Goal: Check status: Check status

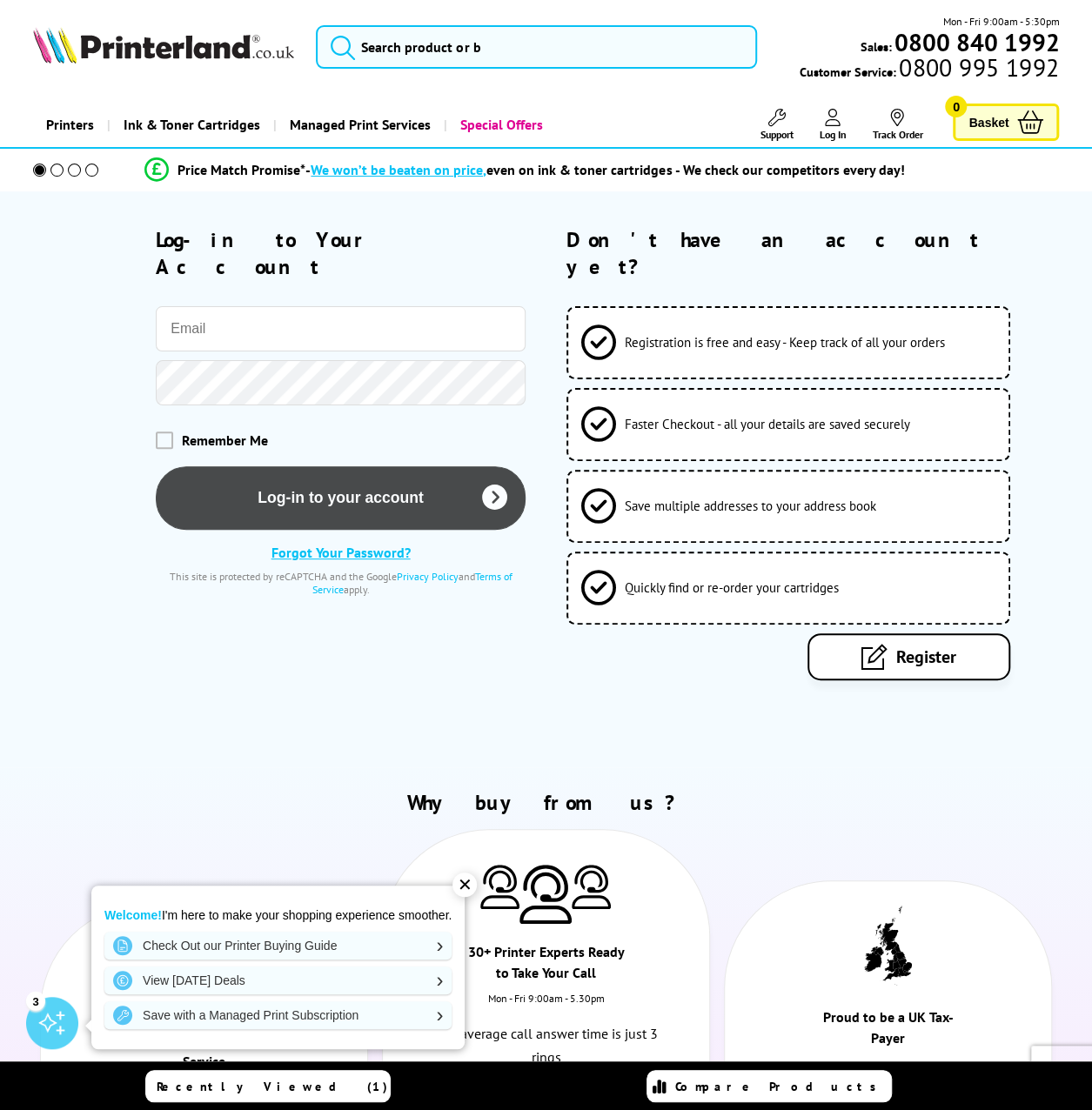
type input "sales@soakrochford.co.uk"
click at [238, 474] on button "Log-in to your account" at bounding box center [341, 498] width 370 height 63
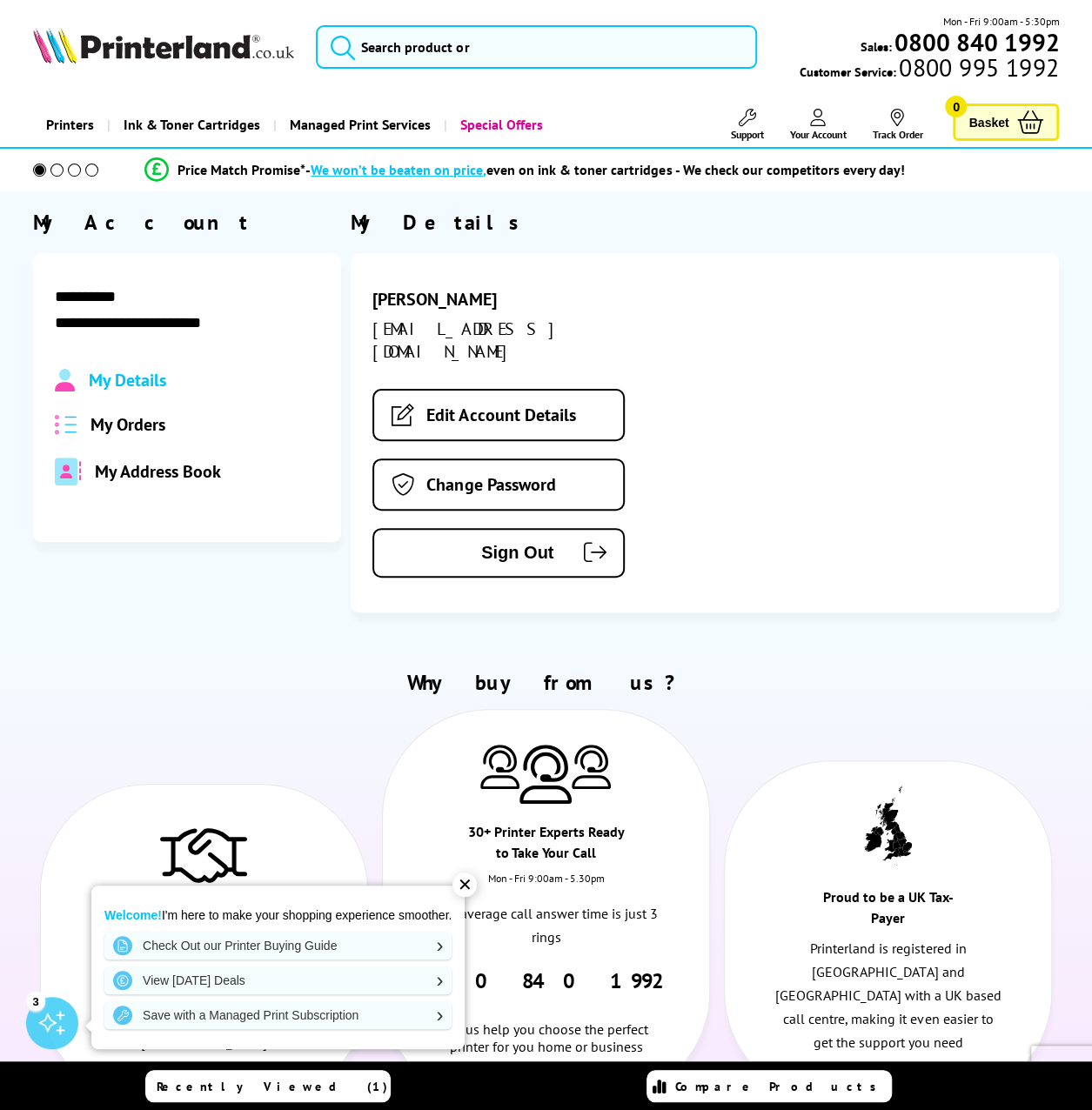
click at [129, 430] on span "My Orders" at bounding box center [127, 424] width 75 height 23
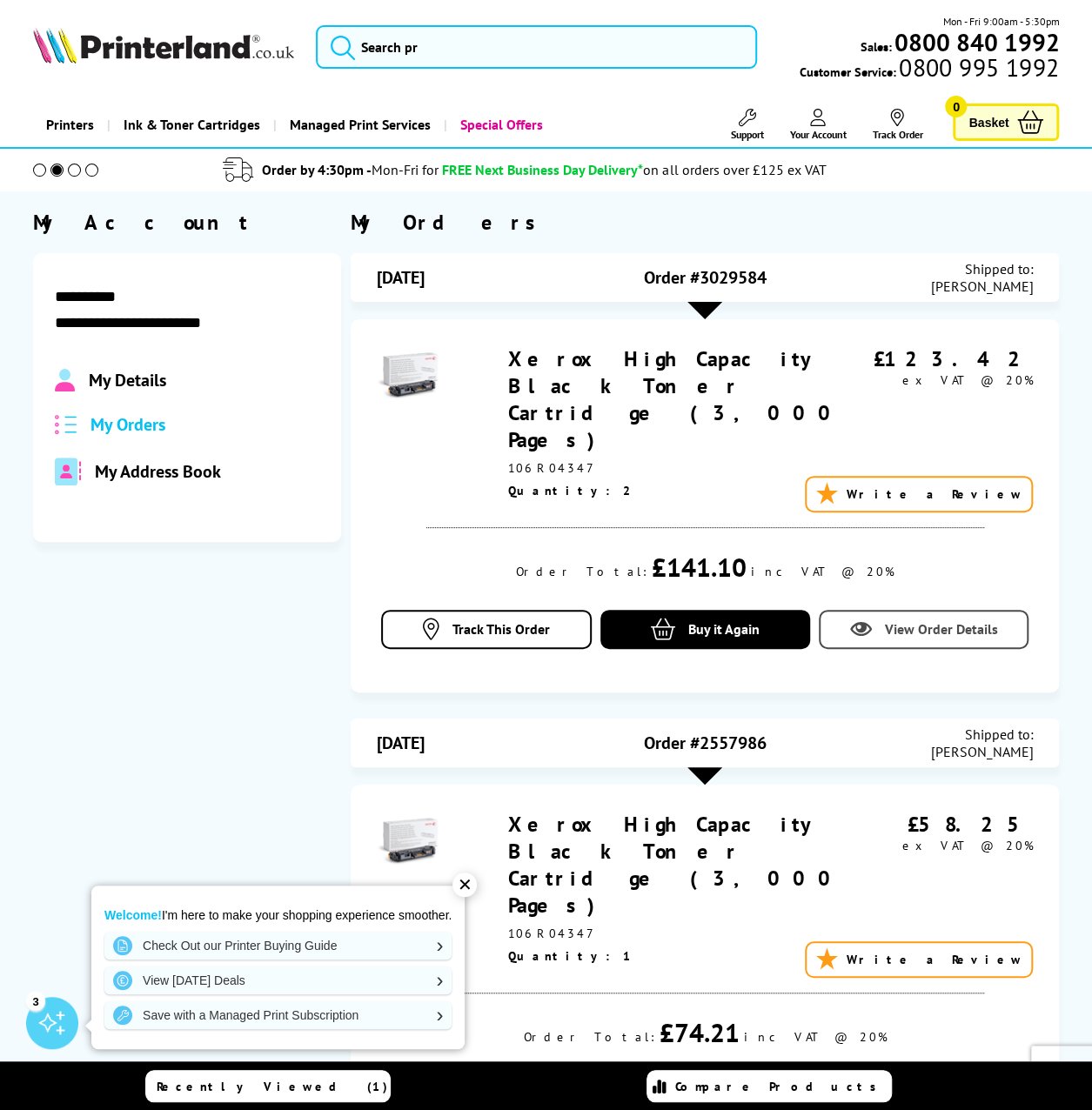
click at [921, 620] on span "View Order Details" at bounding box center [940, 628] width 113 height 17
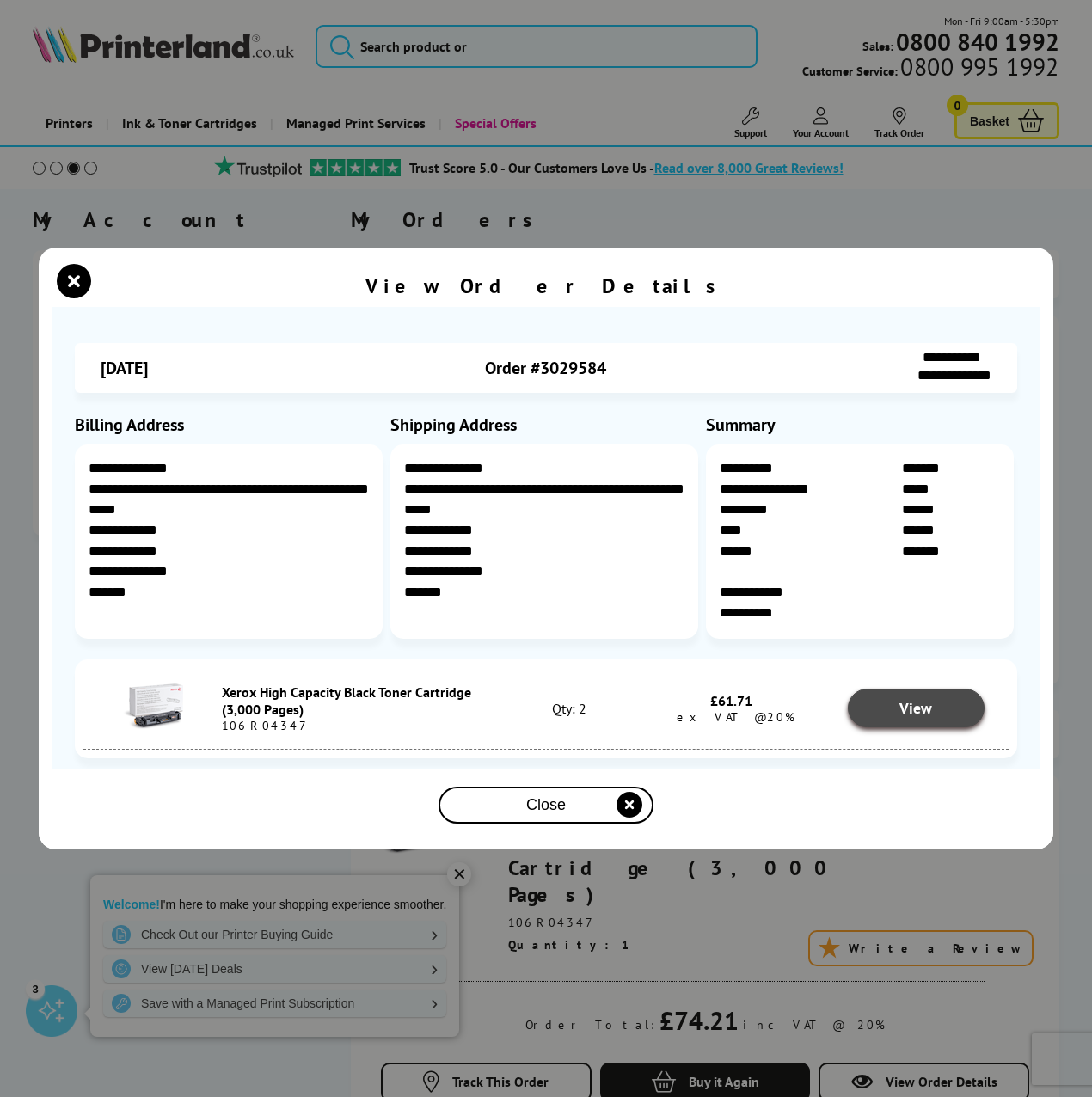
click at [889, 707] on link "View" at bounding box center [916, 707] width 137 height 38
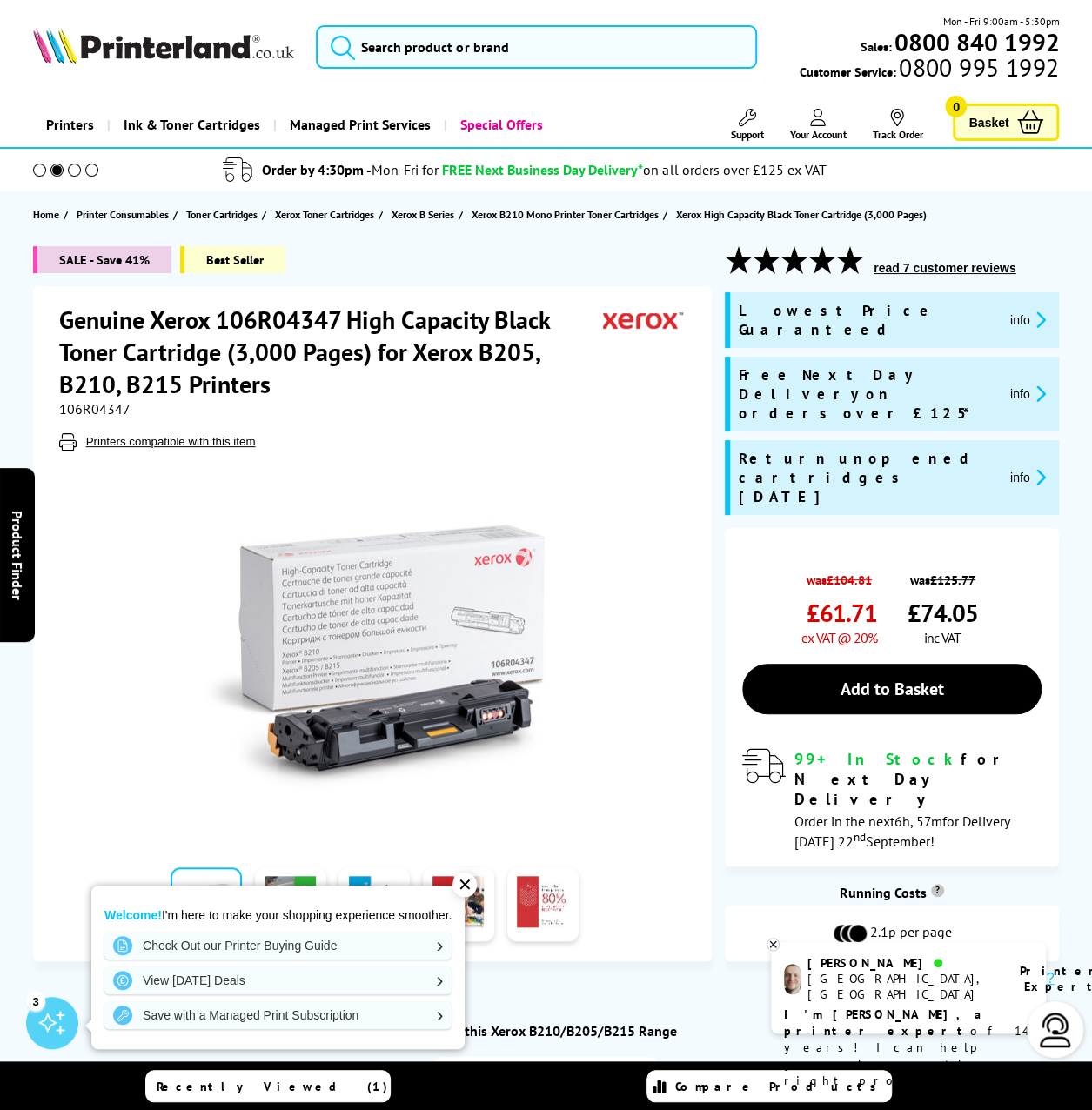
click at [736, 911] on div "SALE - Save 41% Best Seller Genuine Xerox 106R04347 High Capacity Black Toner C…" at bounding box center [546, 616] width 1092 height 741
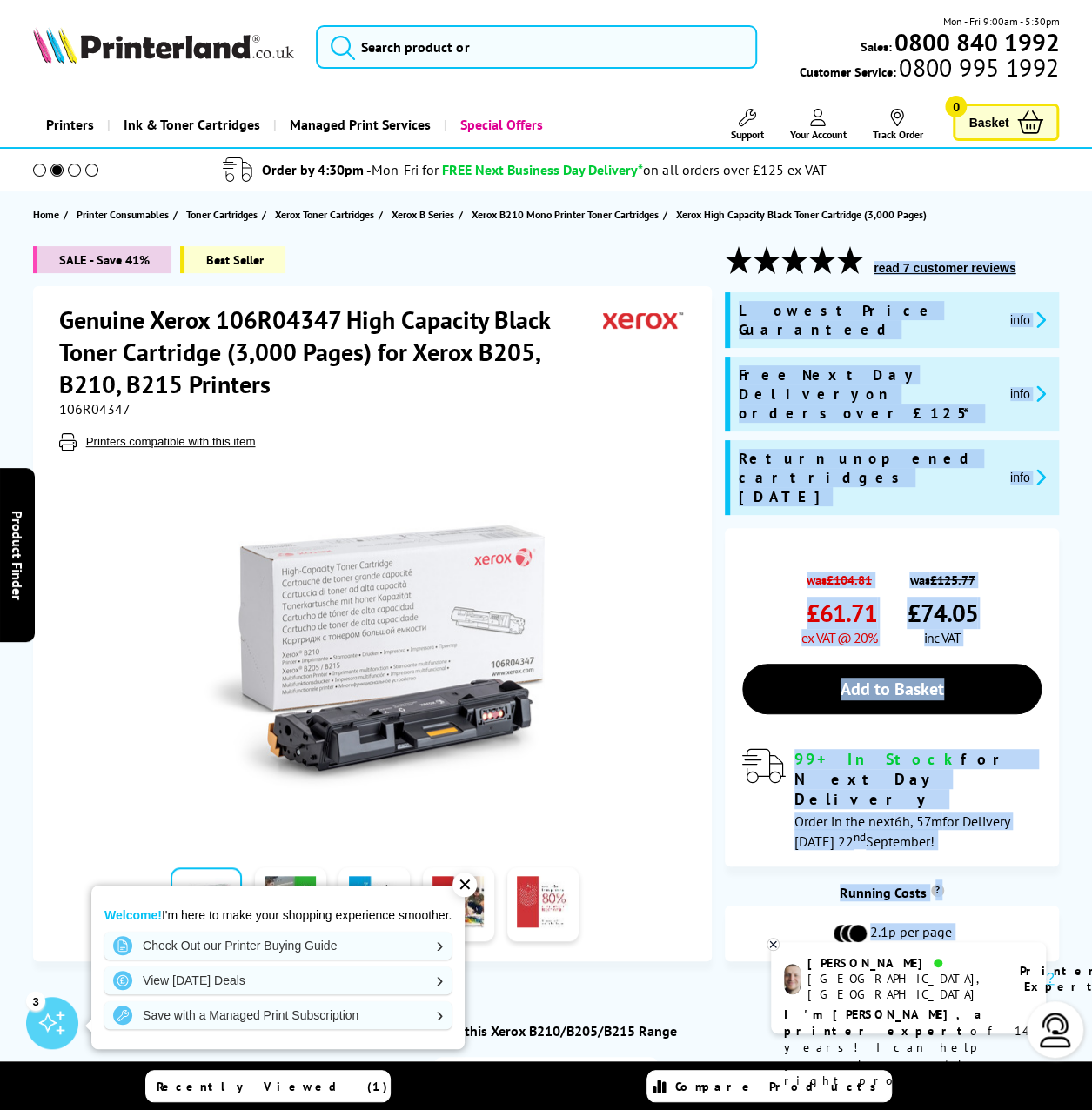
click at [1074, 486] on div "SALE - Save 41% Best Seller Genuine Xerox 106R04347 High Capacity Black Toner C…" at bounding box center [546, 616] width 1092 height 741
